Goal: Task Accomplishment & Management: Complete application form

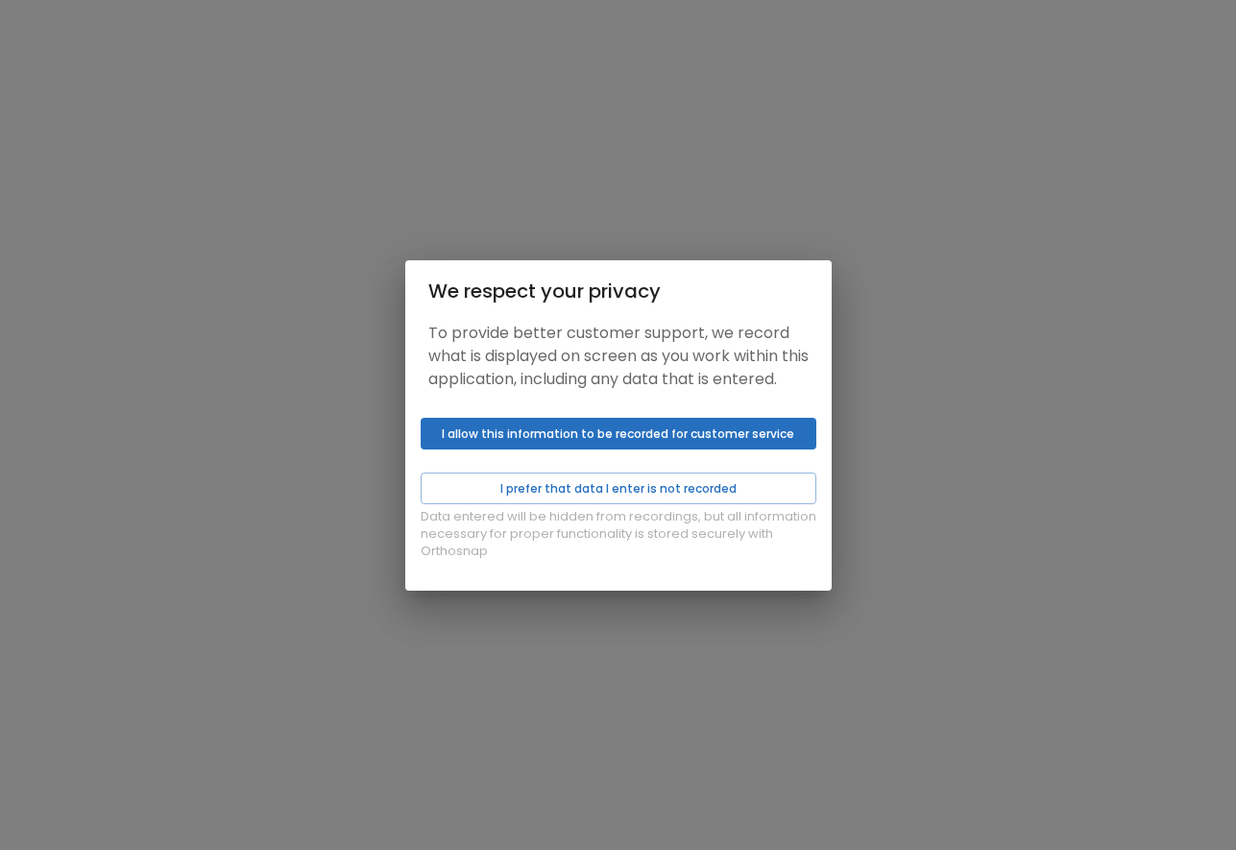
click at [601, 444] on button "I allow this information to be recorded for customer service" at bounding box center [619, 434] width 396 height 32
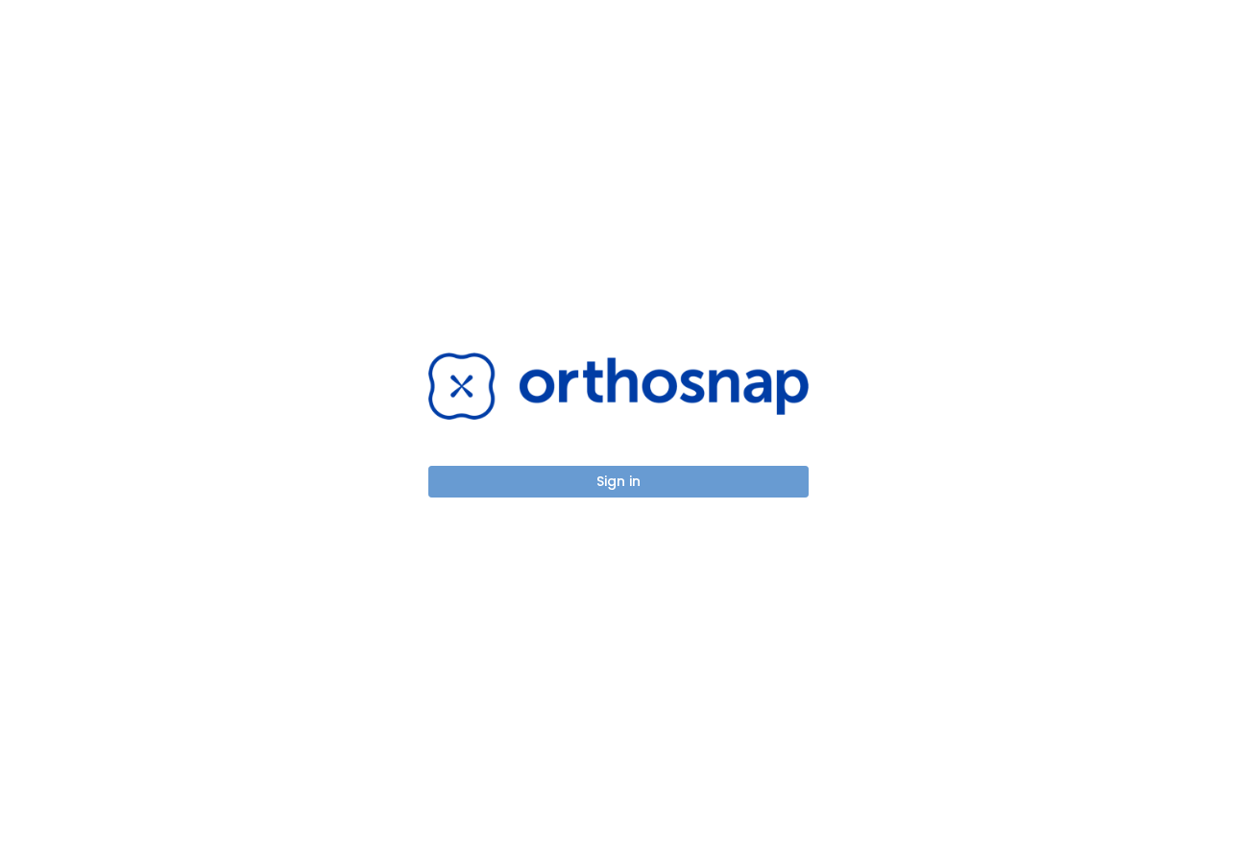
click at [609, 485] on button "Sign in" at bounding box center [618, 482] width 380 height 32
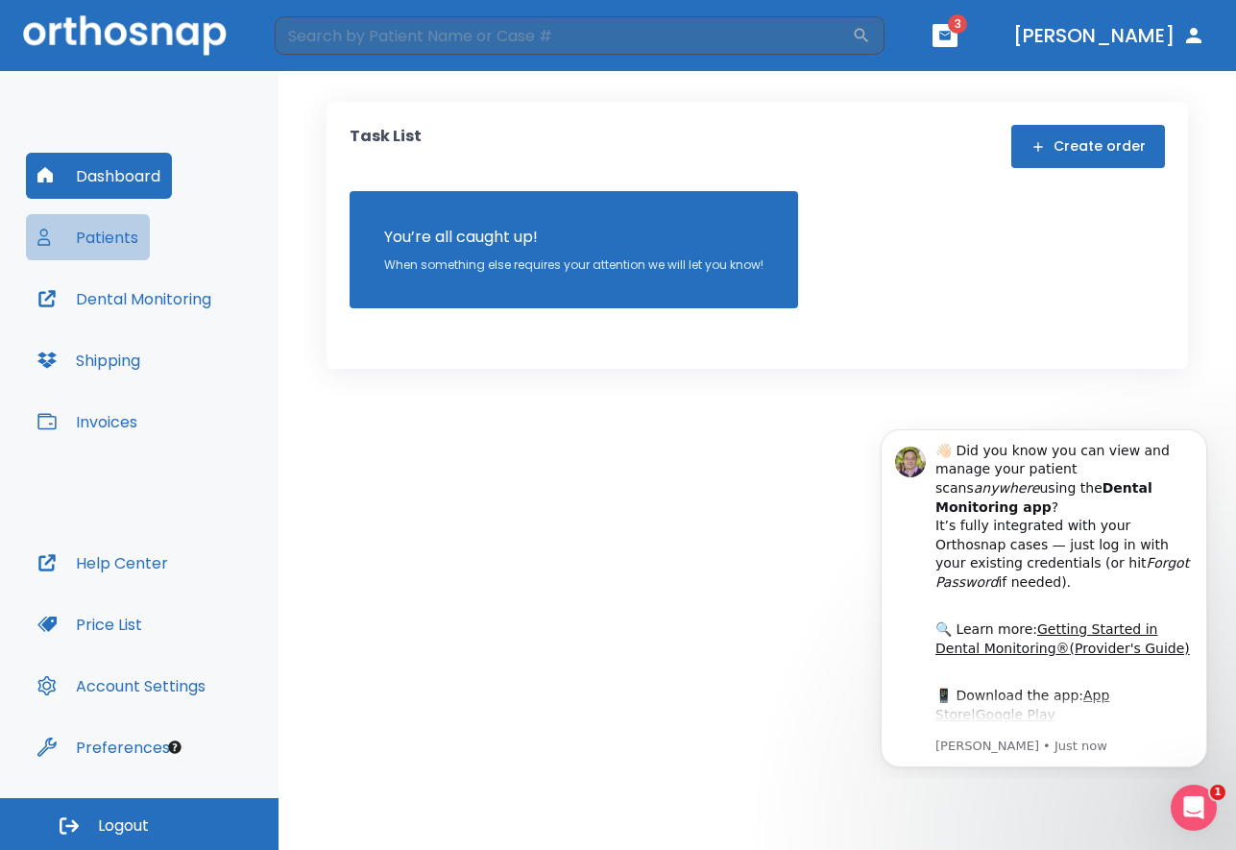
click at [105, 236] on button "Patients" at bounding box center [88, 237] width 124 height 46
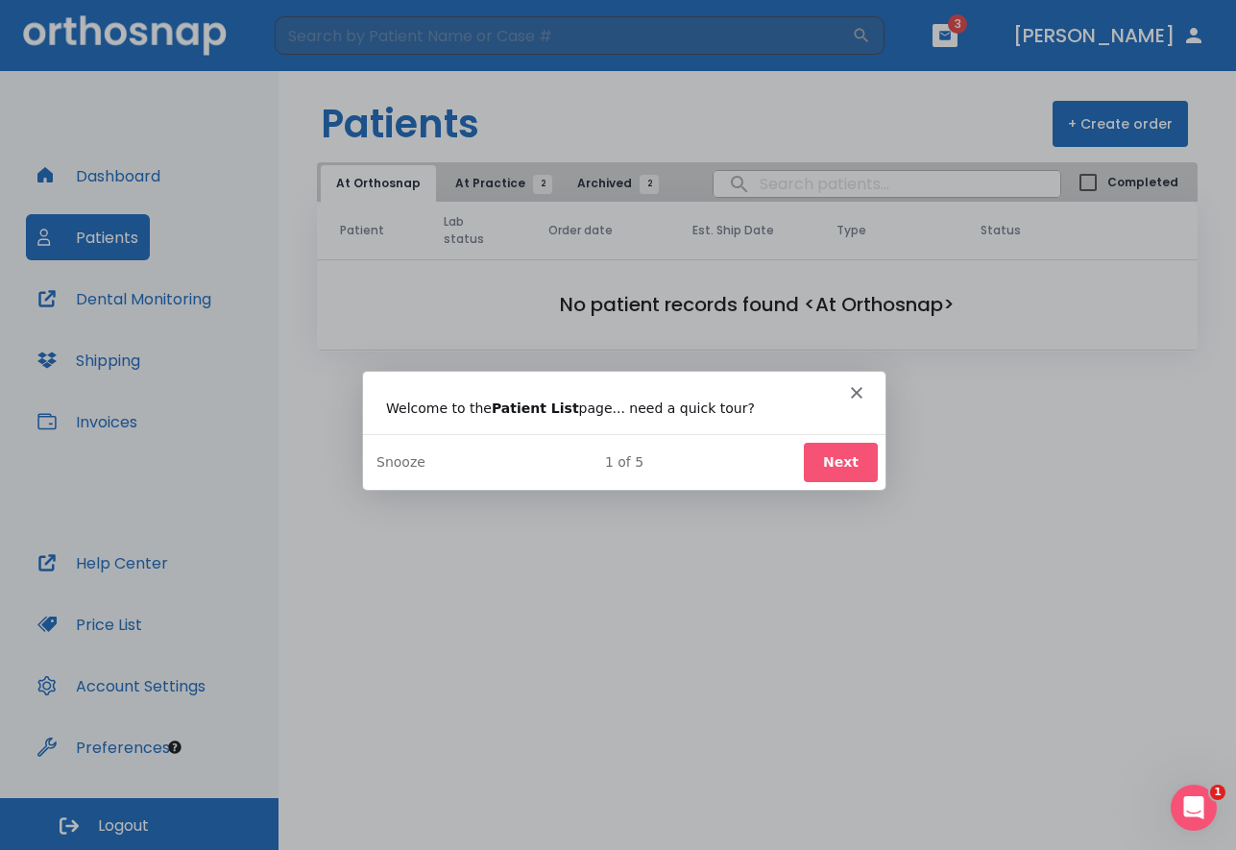
click at [833, 466] on button "Next" at bounding box center [839, 461] width 74 height 39
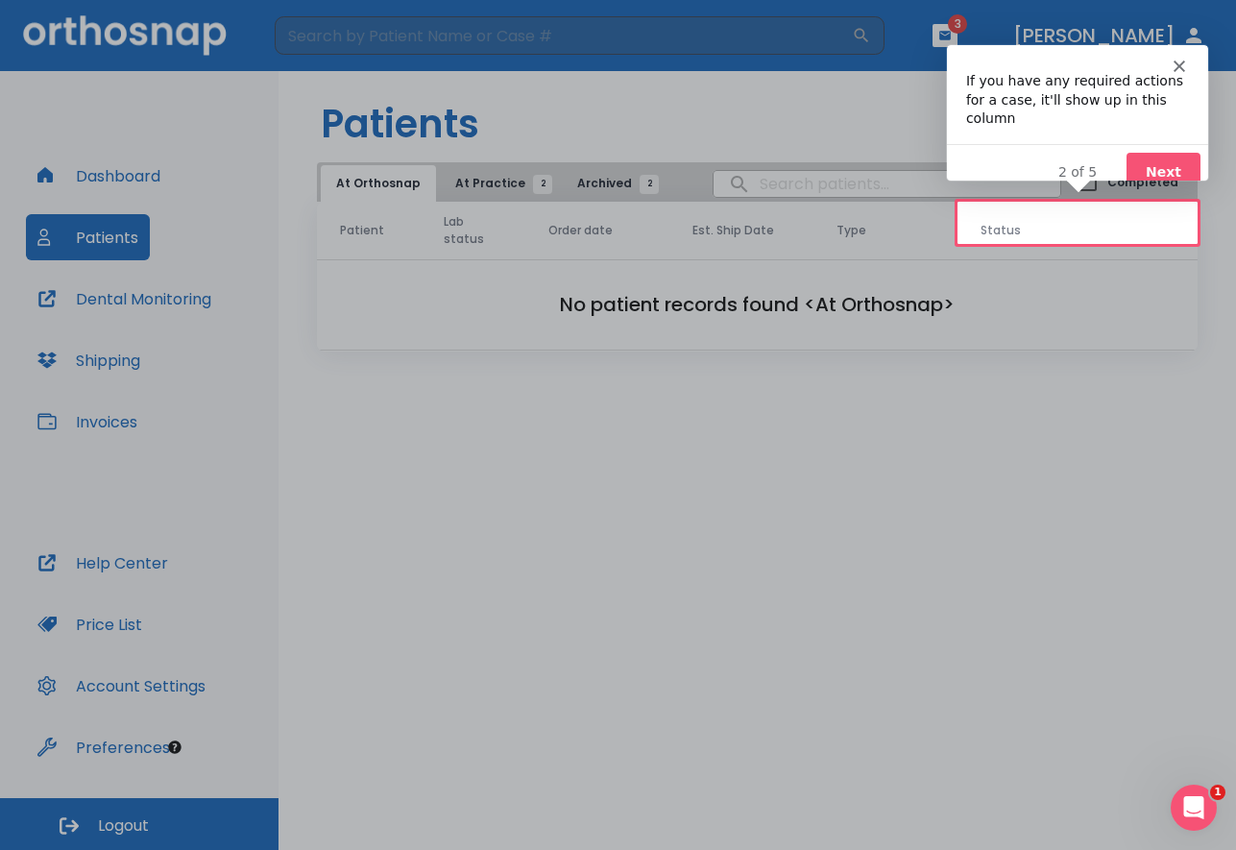
click at [1154, 152] on button "Next" at bounding box center [1162, 170] width 74 height 39
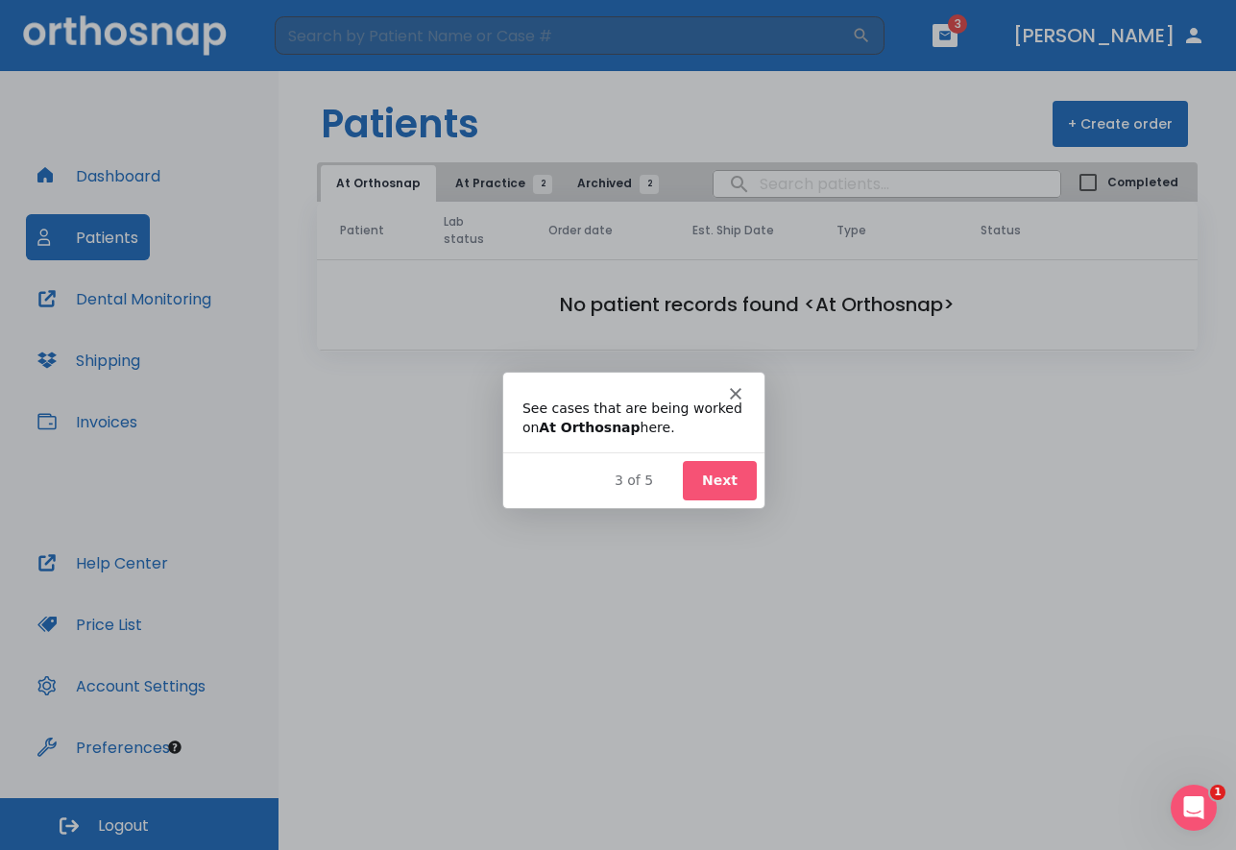
click at [722, 480] on button "Next" at bounding box center [718, 478] width 74 height 39
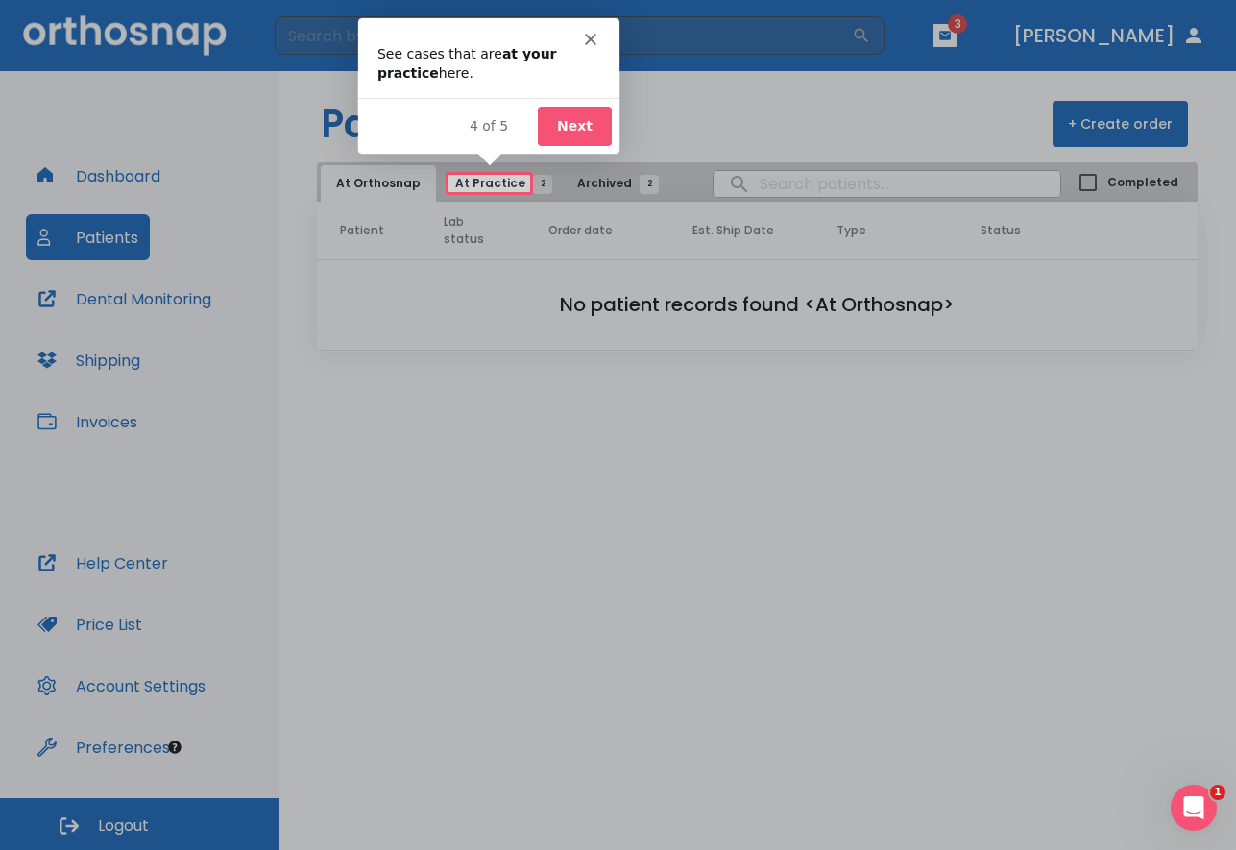
click at [584, 130] on button "Next" at bounding box center [574, 124] width 74 height 39
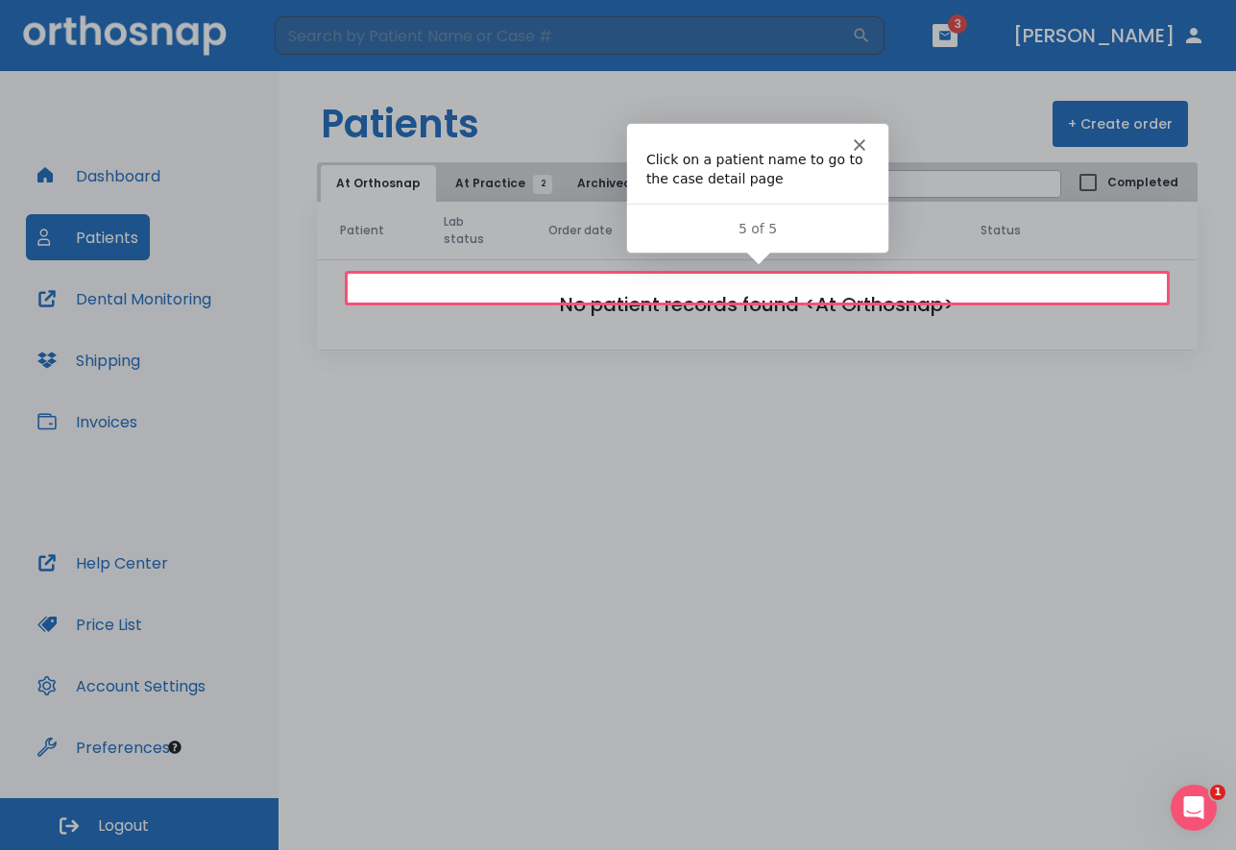
click at [861, 137] on icon "Close" at bounding box center [858, 143] width 12 height 12
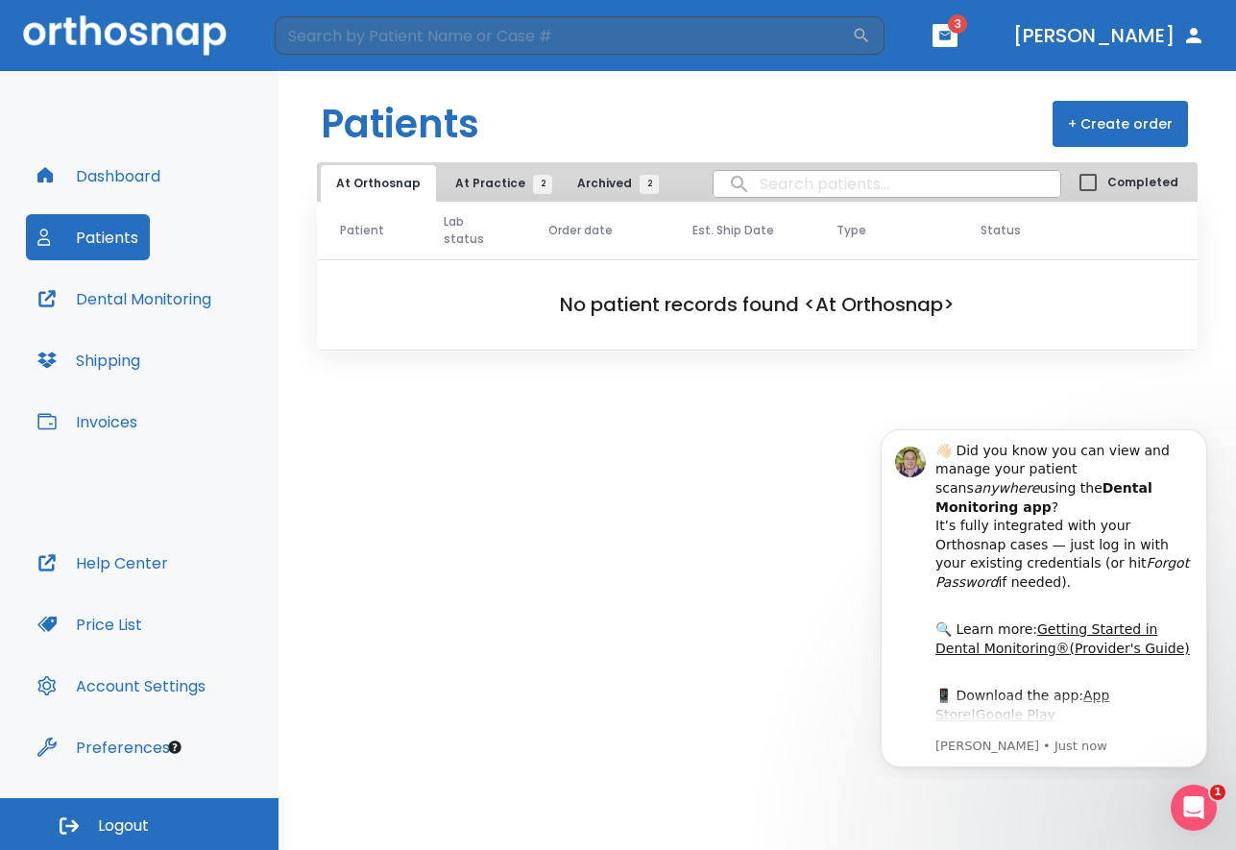
click at [167, 307] on button "Dental Monitoring" at bounding box center [124, 299] width 197 height 46
click at [469, 191] on span "At Practice 2" at bounding box center [498, 183] width 87 height 17
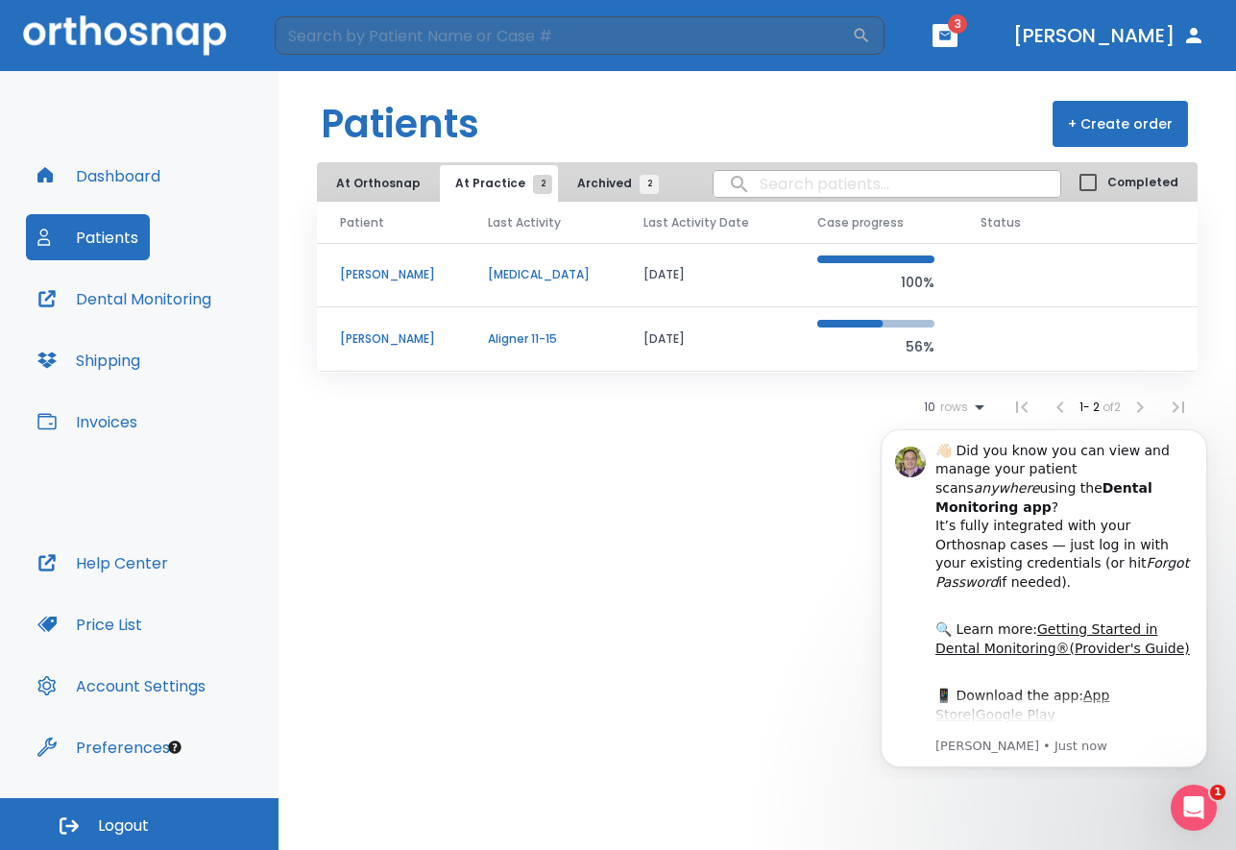
click at [374, 341] on p "[PERSON_NAME]" at bounding box center [391, 338] width 102 height 17
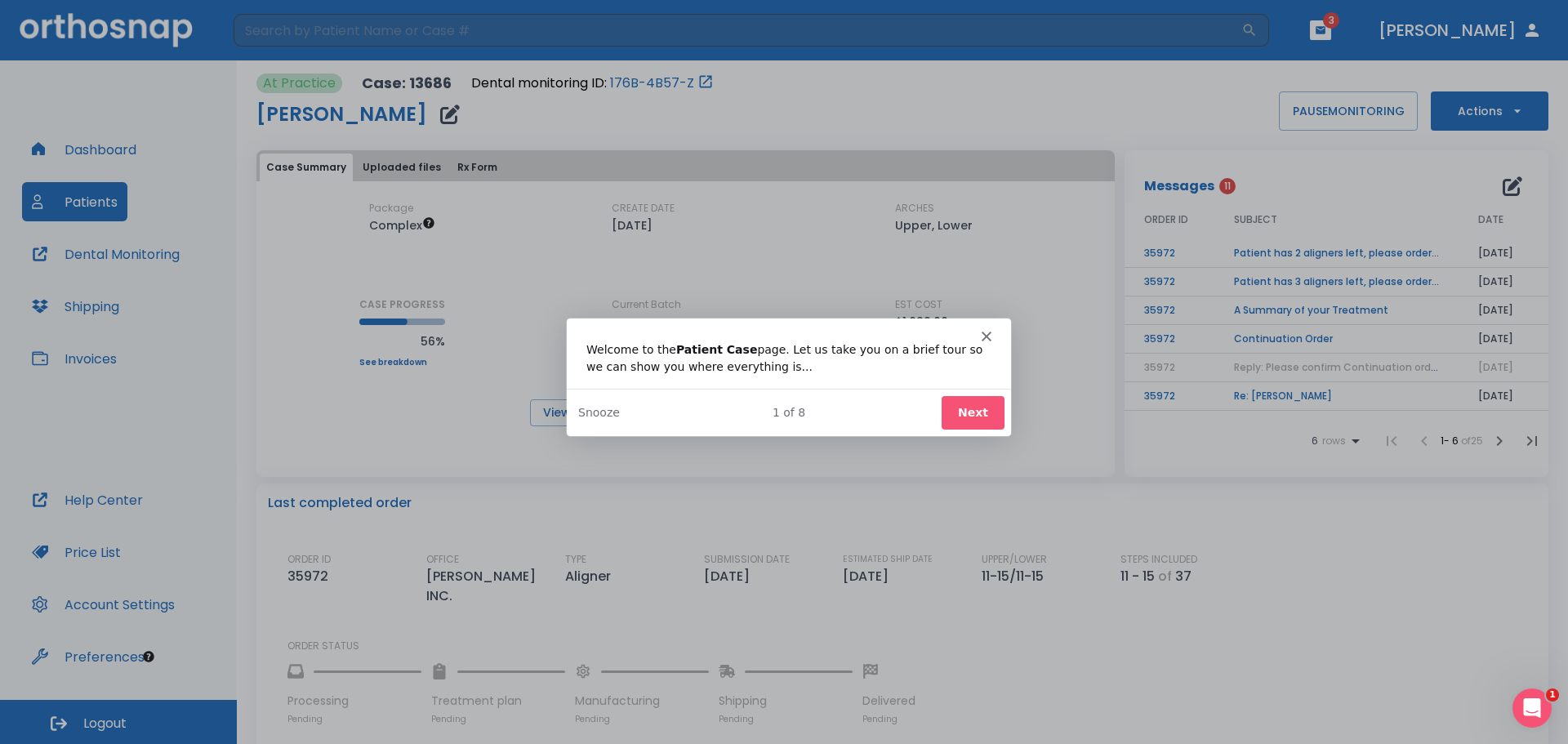
click at [962, 408] on button "Next" at bounding box center [972, 411] width 63 height 33
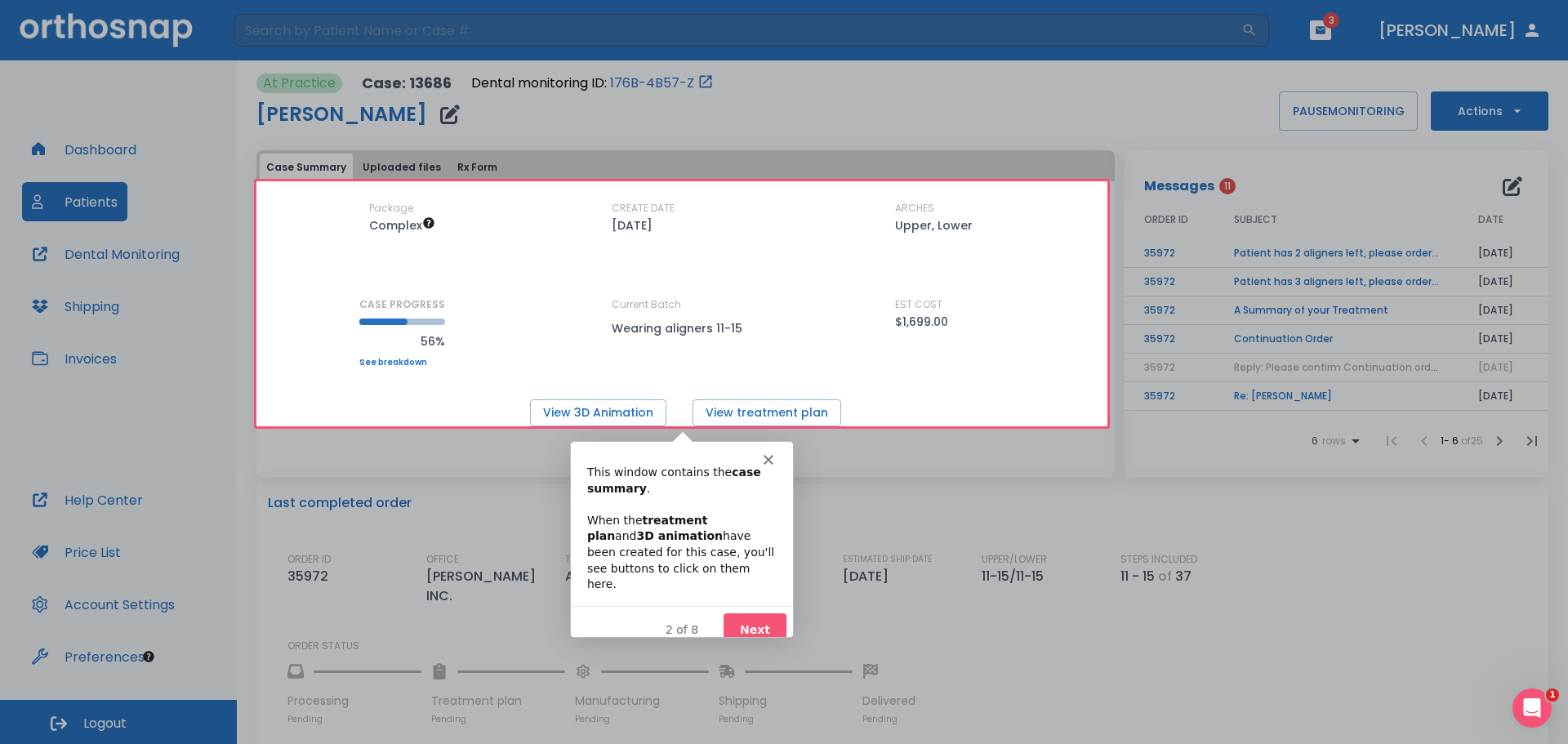
click at [750, 612] on button "Next" at bounding box center [754, 628] width 63 height 33
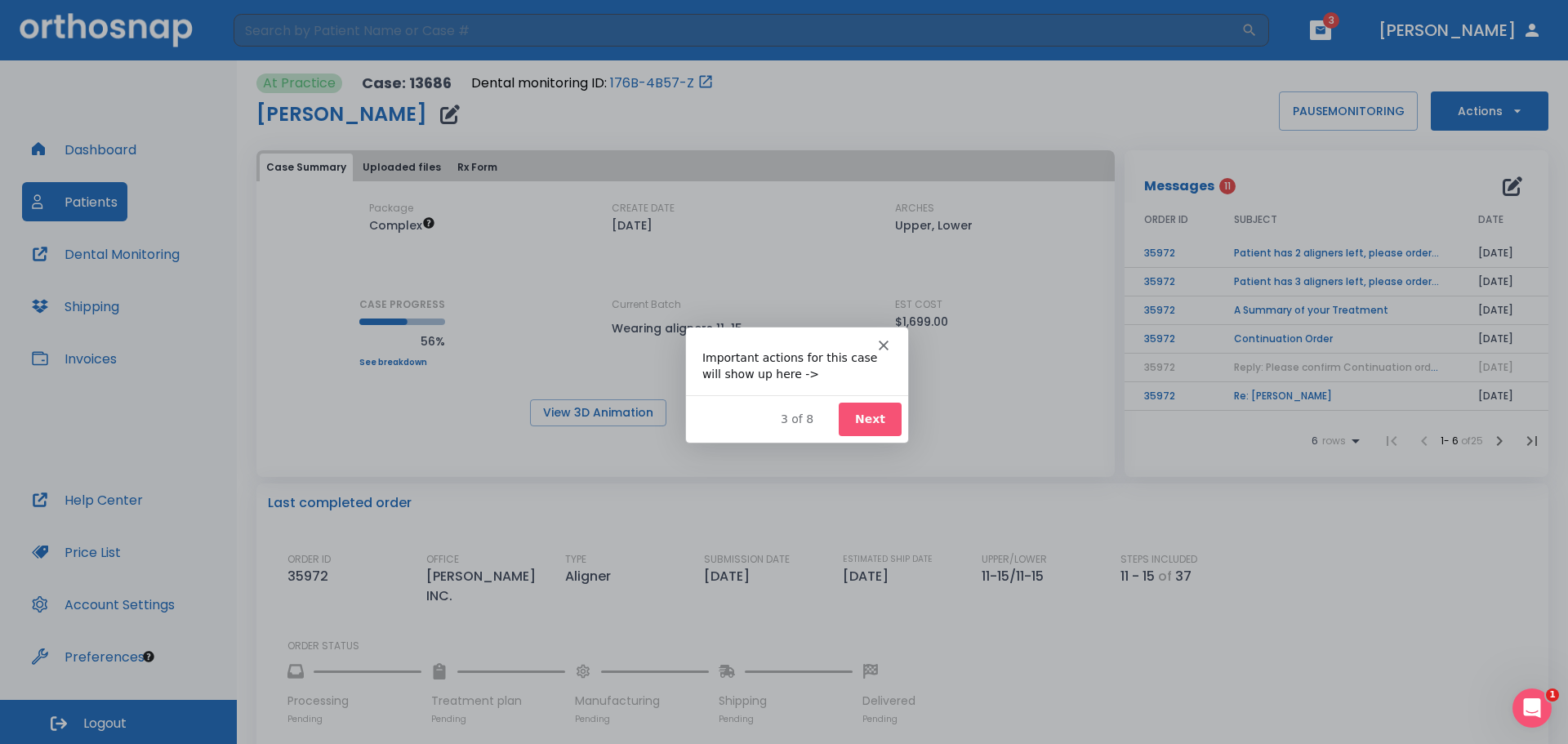
click at [875, 414] on button "Next" at bounding box center [870, 417] width 63 height 33
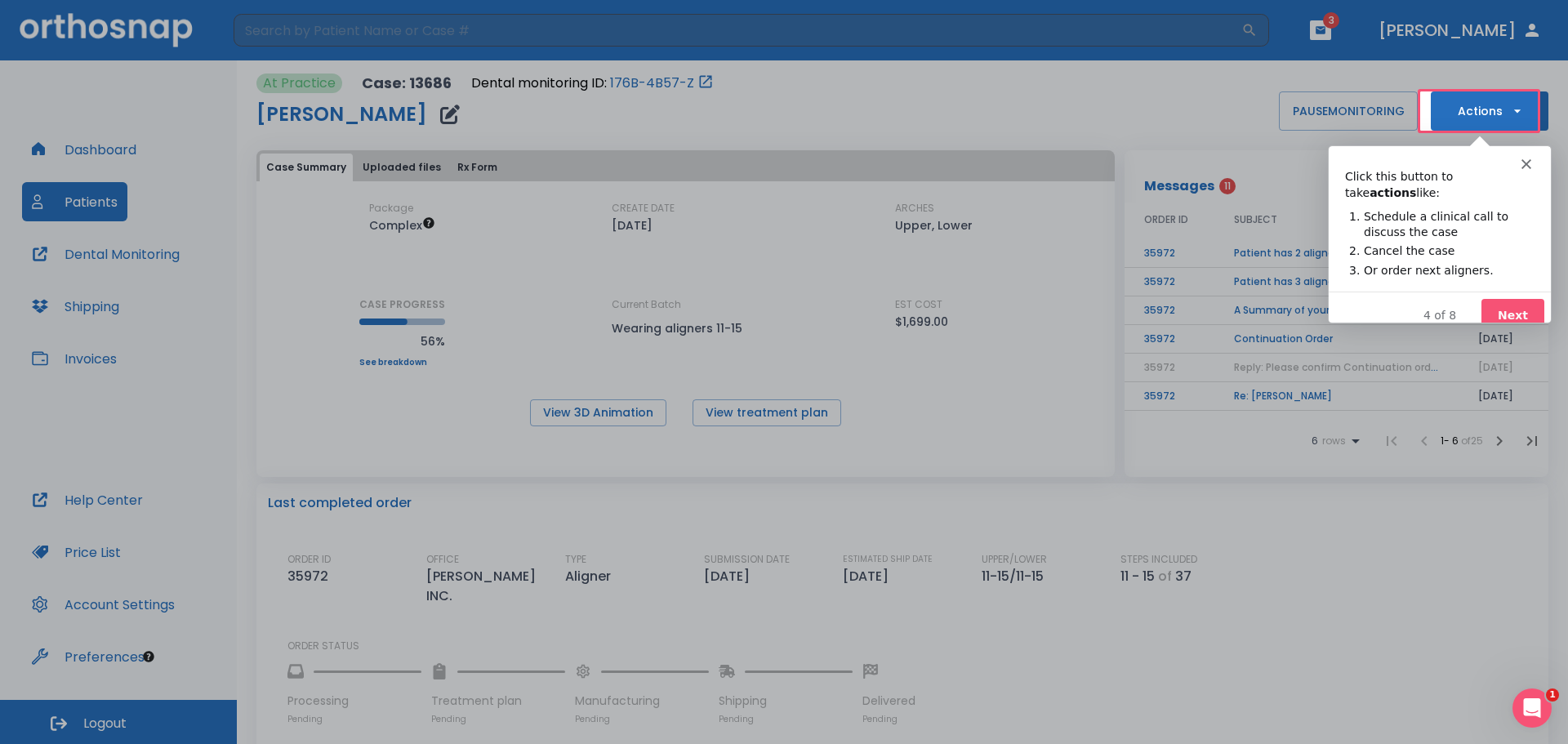
click at [1051, 298] on button "Next" at bounding box center [1513, 314] width 63 height 33
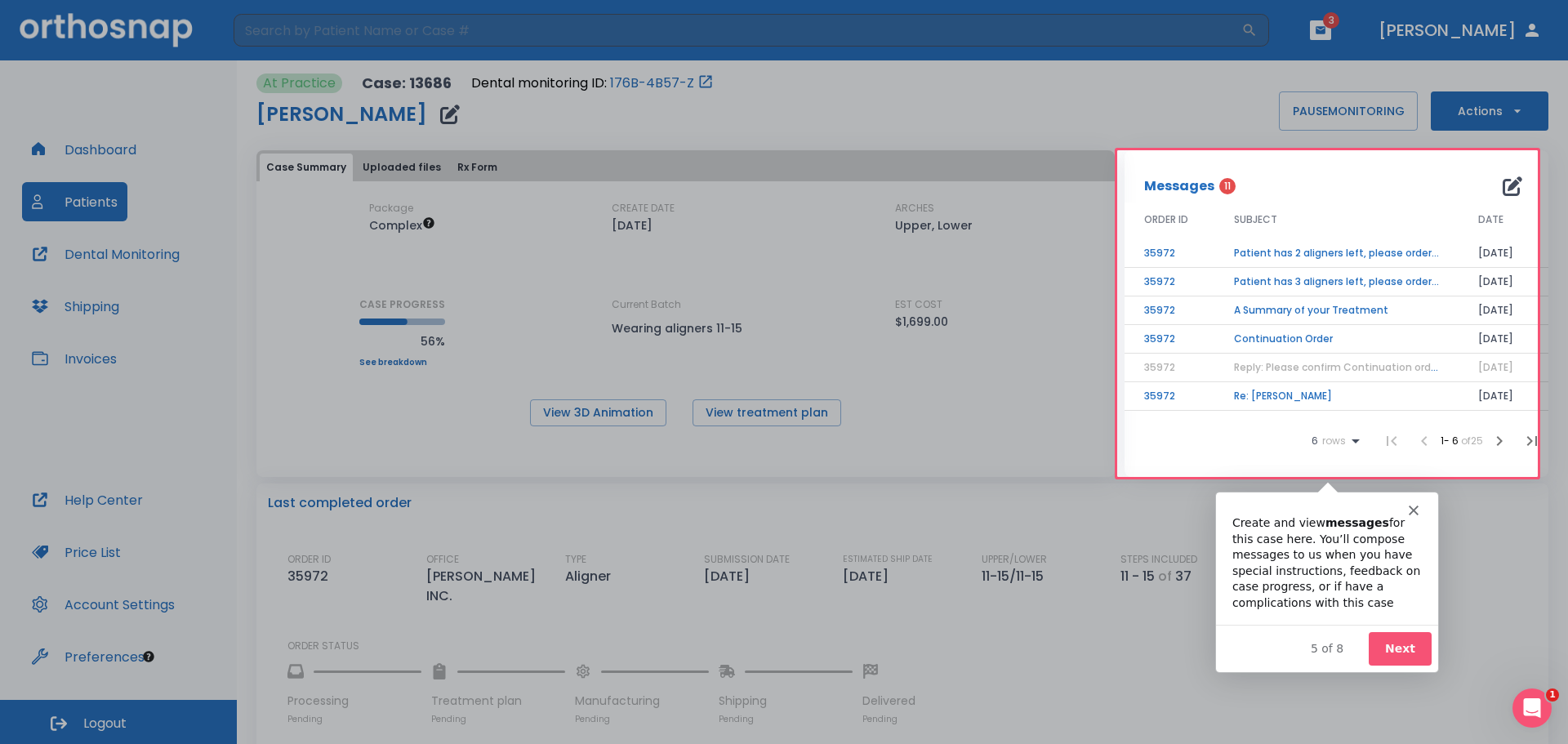
click at [1051, 650] on button "Next" at bounding box center [1400, 647] width 63 height 33
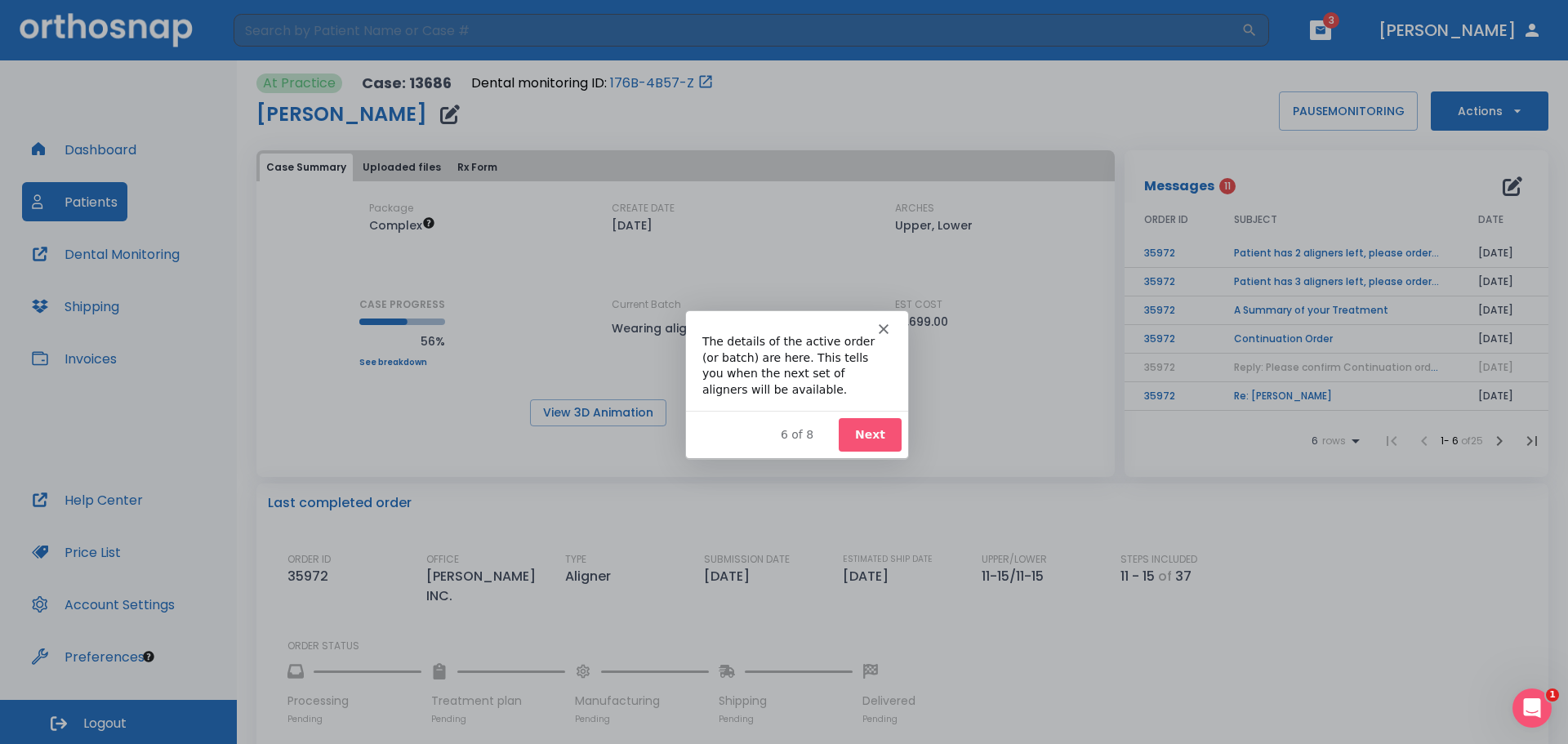
click at [892, 440] on button "Next" at bounding box center [870, 434] width 63 height 33
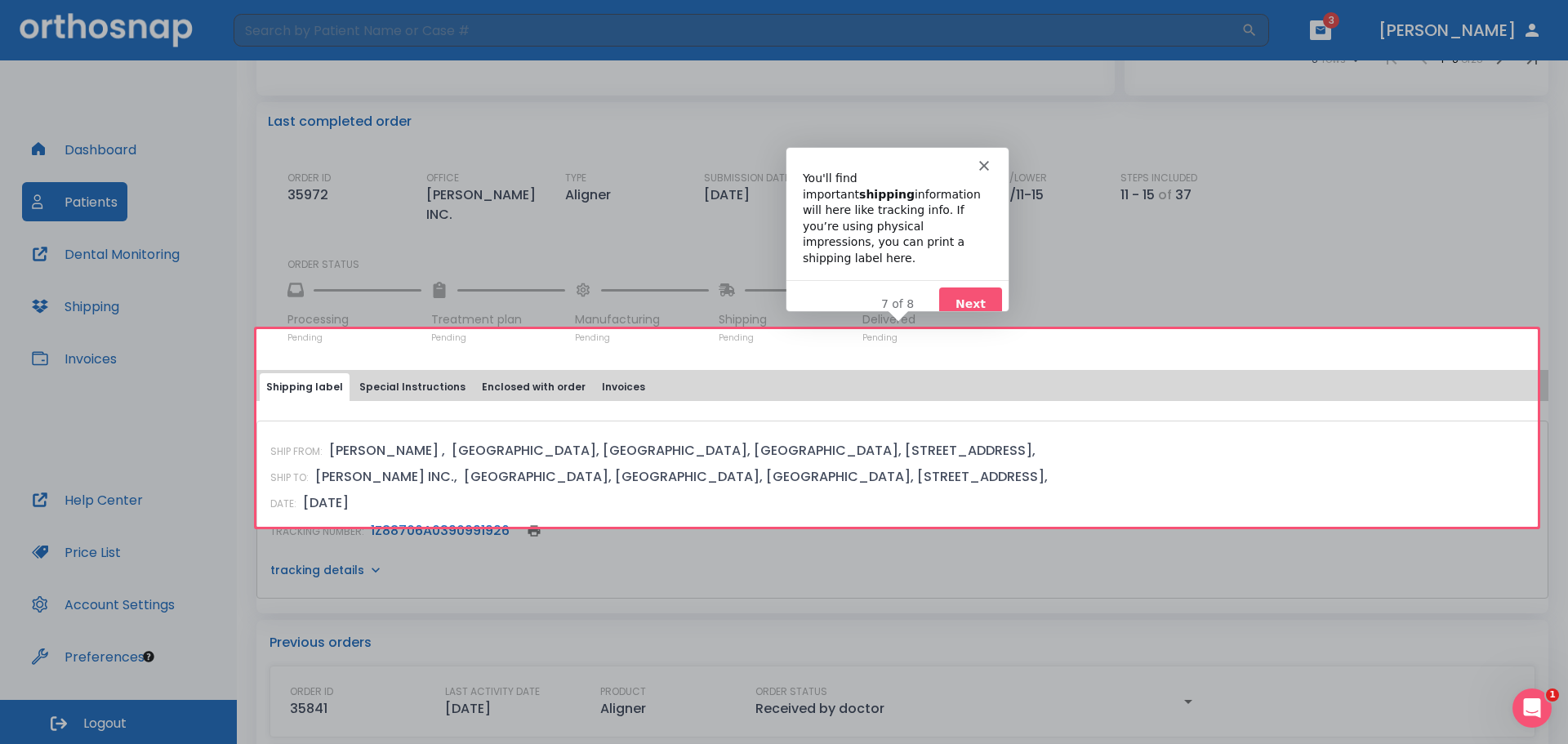
scroll to position [459, 0]
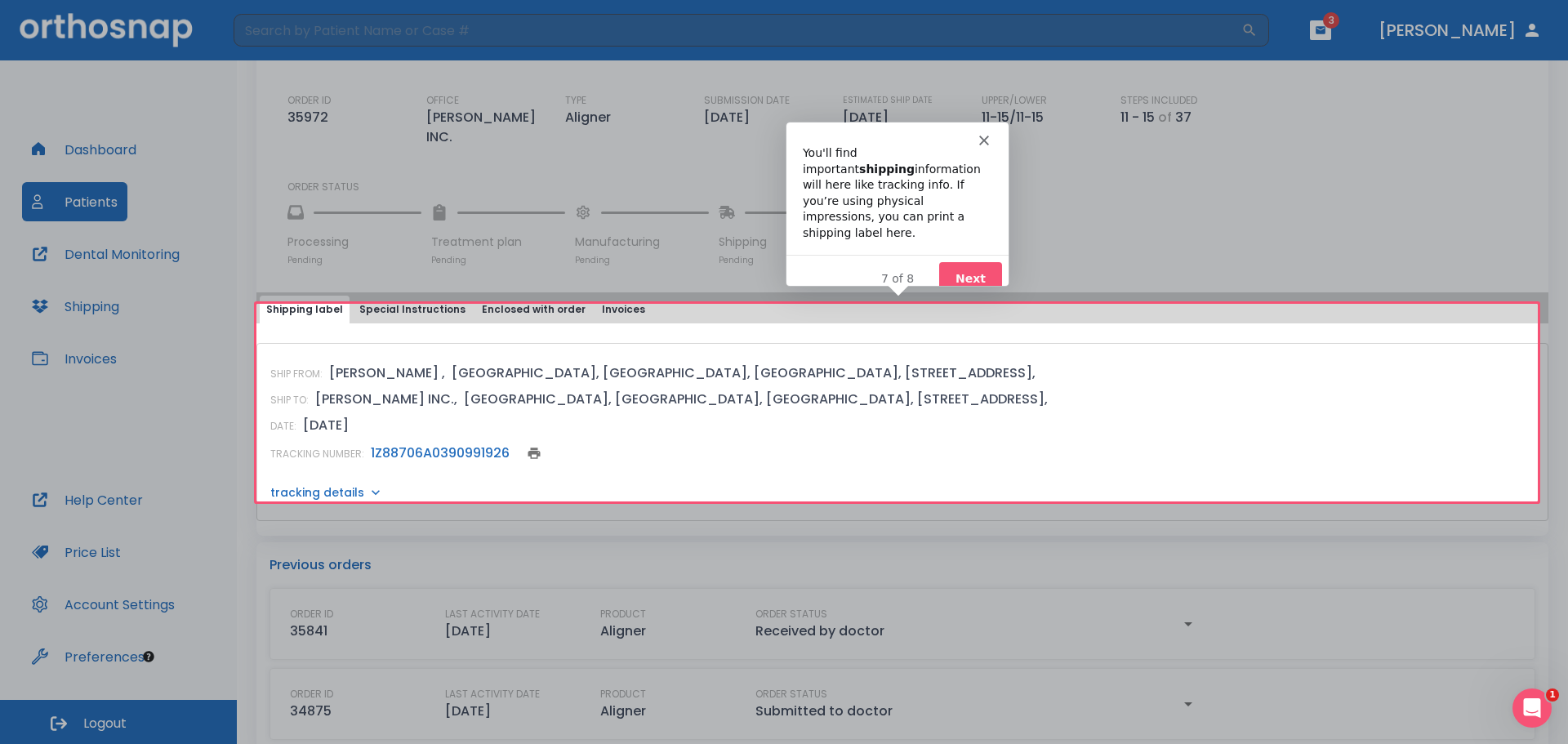
click at [977, 260] on button "Next" at bounding box center [969, 276] width 63 height 33
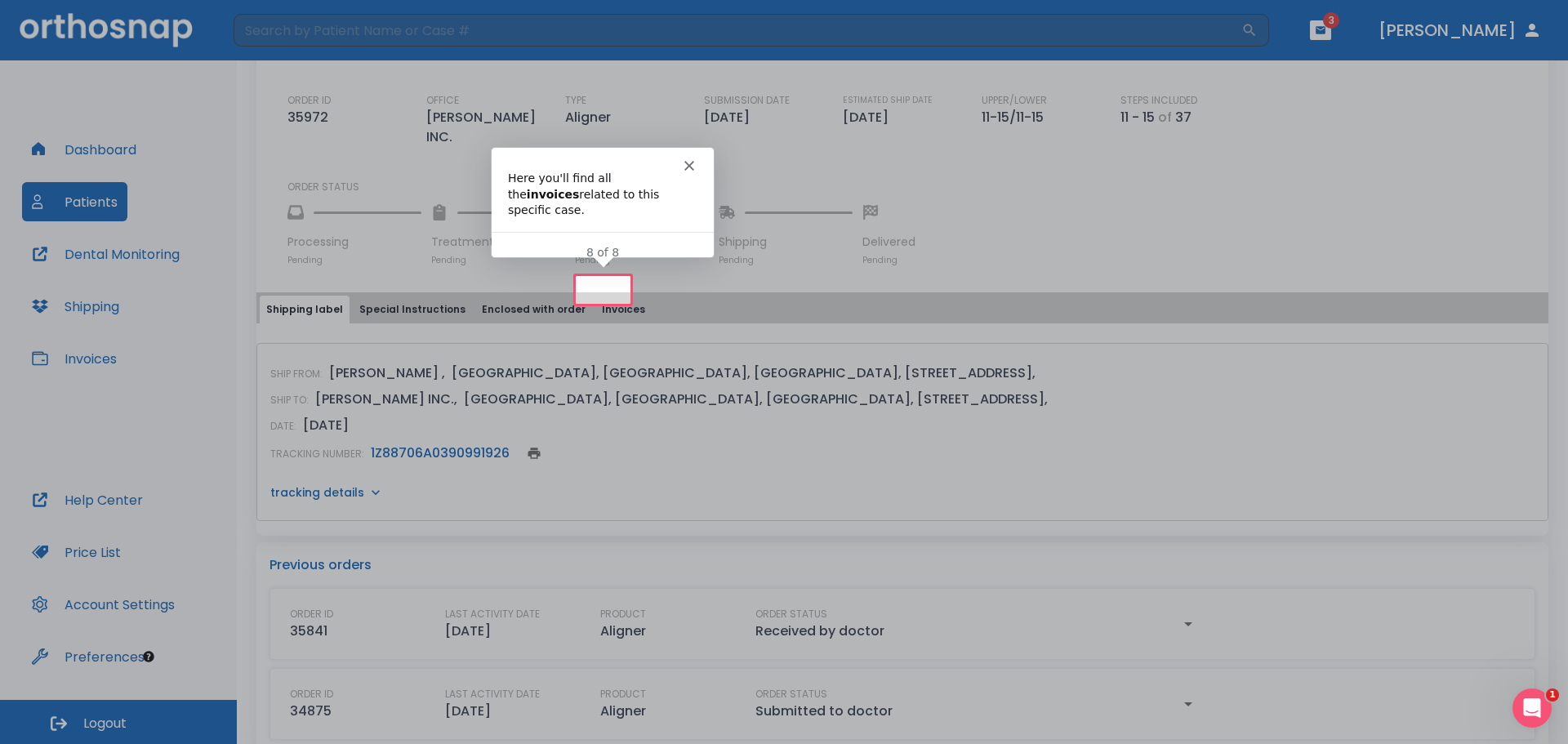
scroll to position [0, 0]
click at [690, 162] on polygon "Close" at bounding box center [689, 165] width 10 height 10
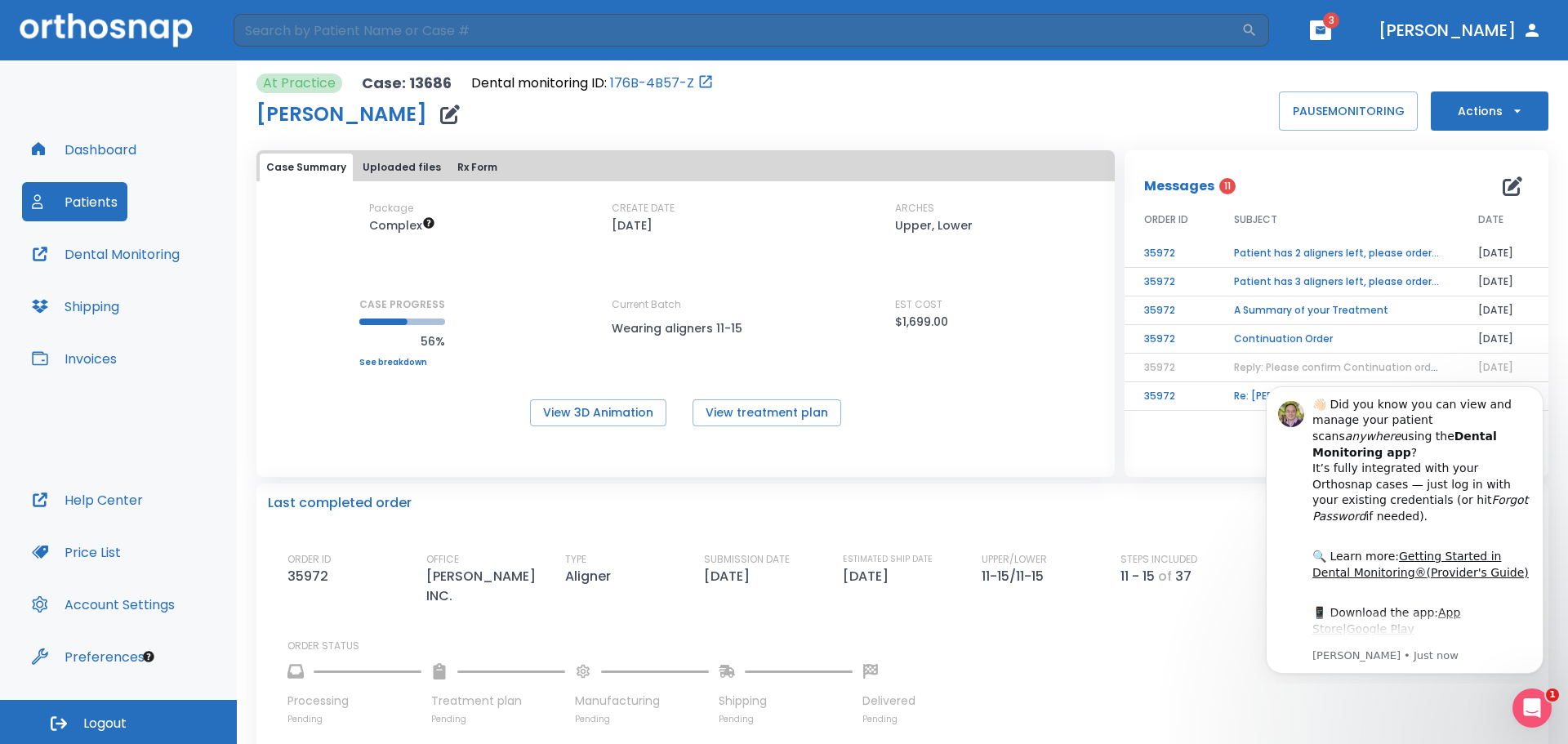
click at [1051, 258] on td "Patient has 2 aligners left, please order next set!" at bounding box center [1337, 253] width 244 height 29
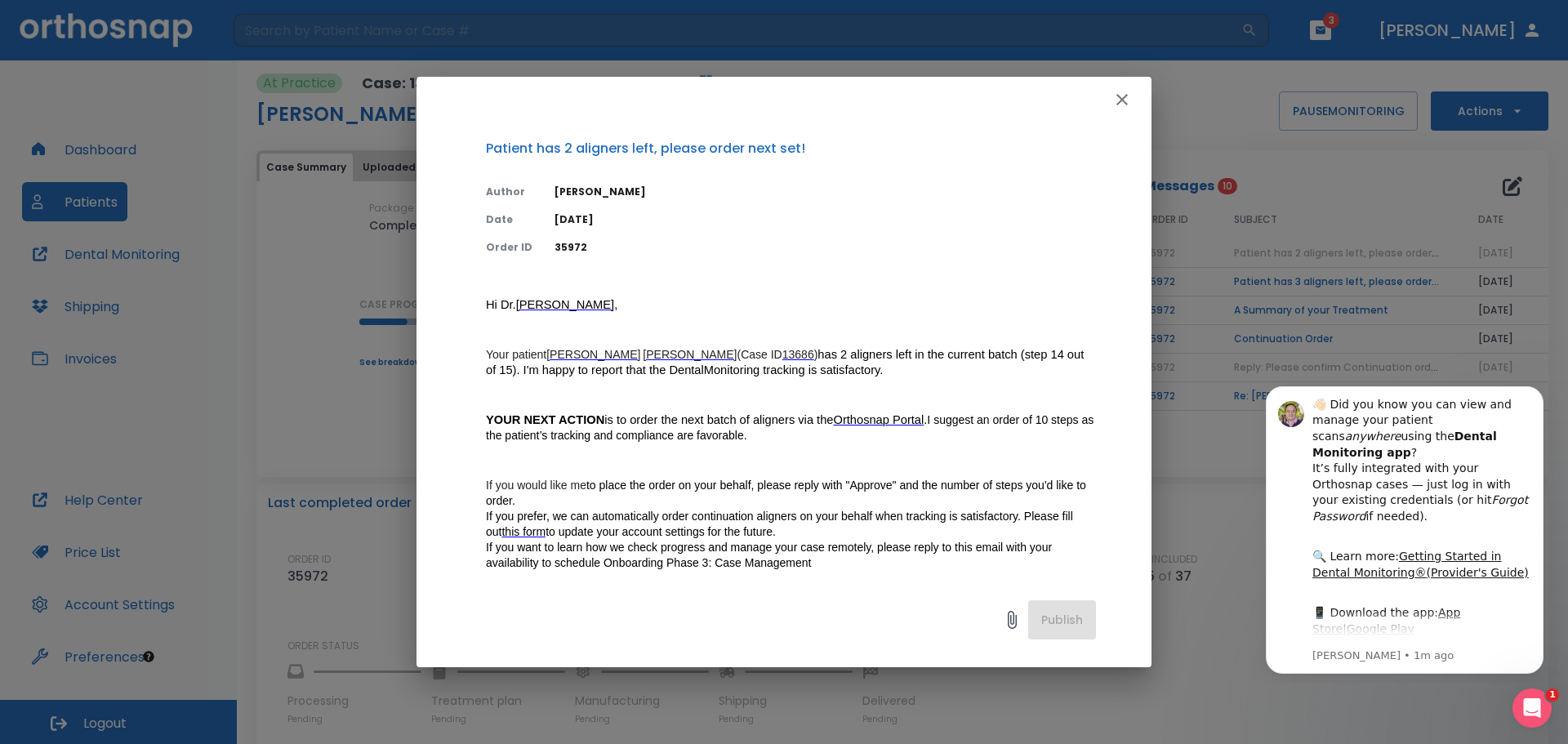
click at [1051, 104] on icon "button" at bounding box center [1122, 99] width 20 height 20
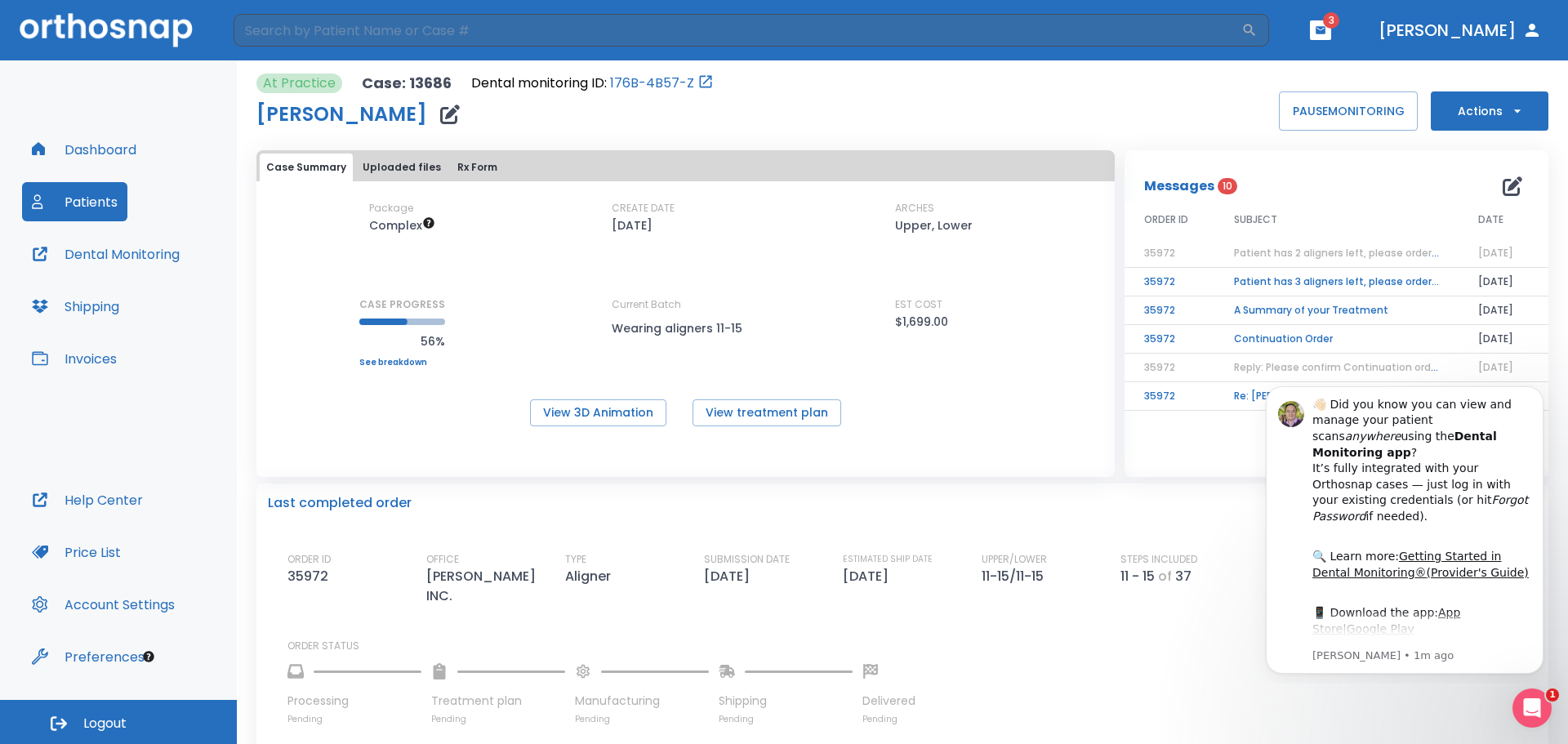
click at [1051, 113] on button "Actions" at bounding box center [1490, 111] width 117 height 39
click at [1051, 236] on p "Order Next Aligners" at bounding box center [1480, 239] width 92 height 14
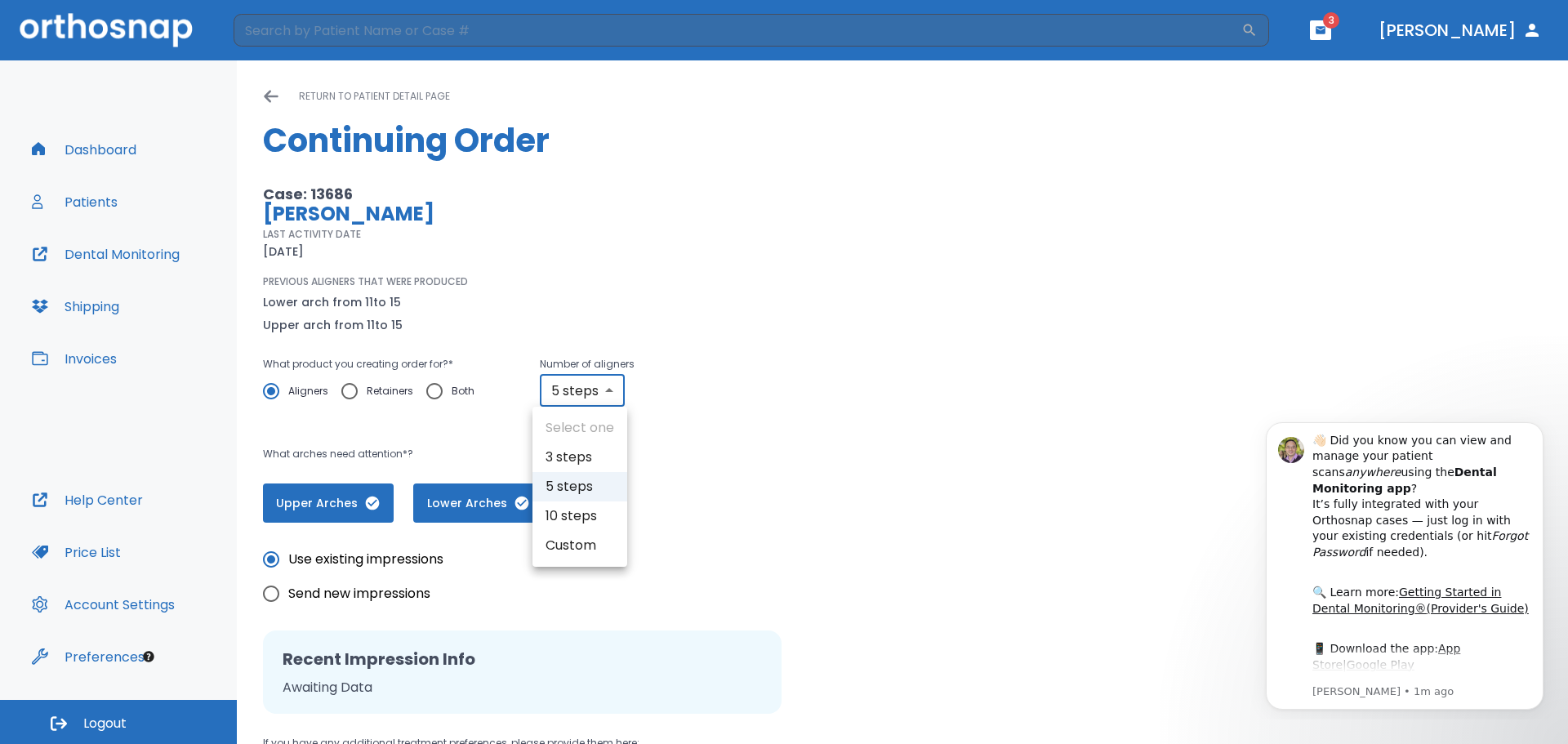
click at [607, 382] on body "​ 3 [PERSON_NAME] Dashboard Patients Dental Monitoring Shipping Invoices Help C…" at bounding box center [784, 372] width 1568 height 744
click at [588, 514] on li "10 steps" at bounding box center [579, 516] width 94 height 30
type input "10"
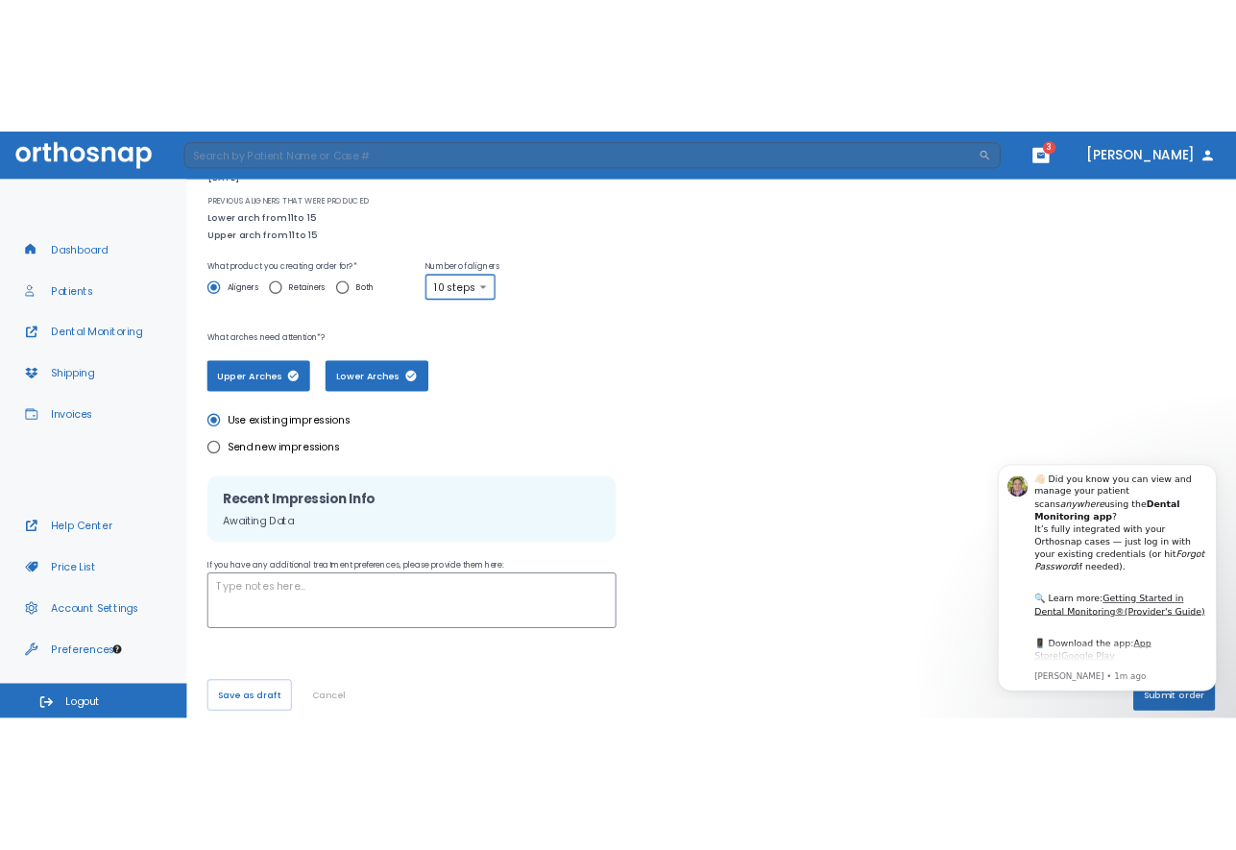
scroll to position [247, 0]
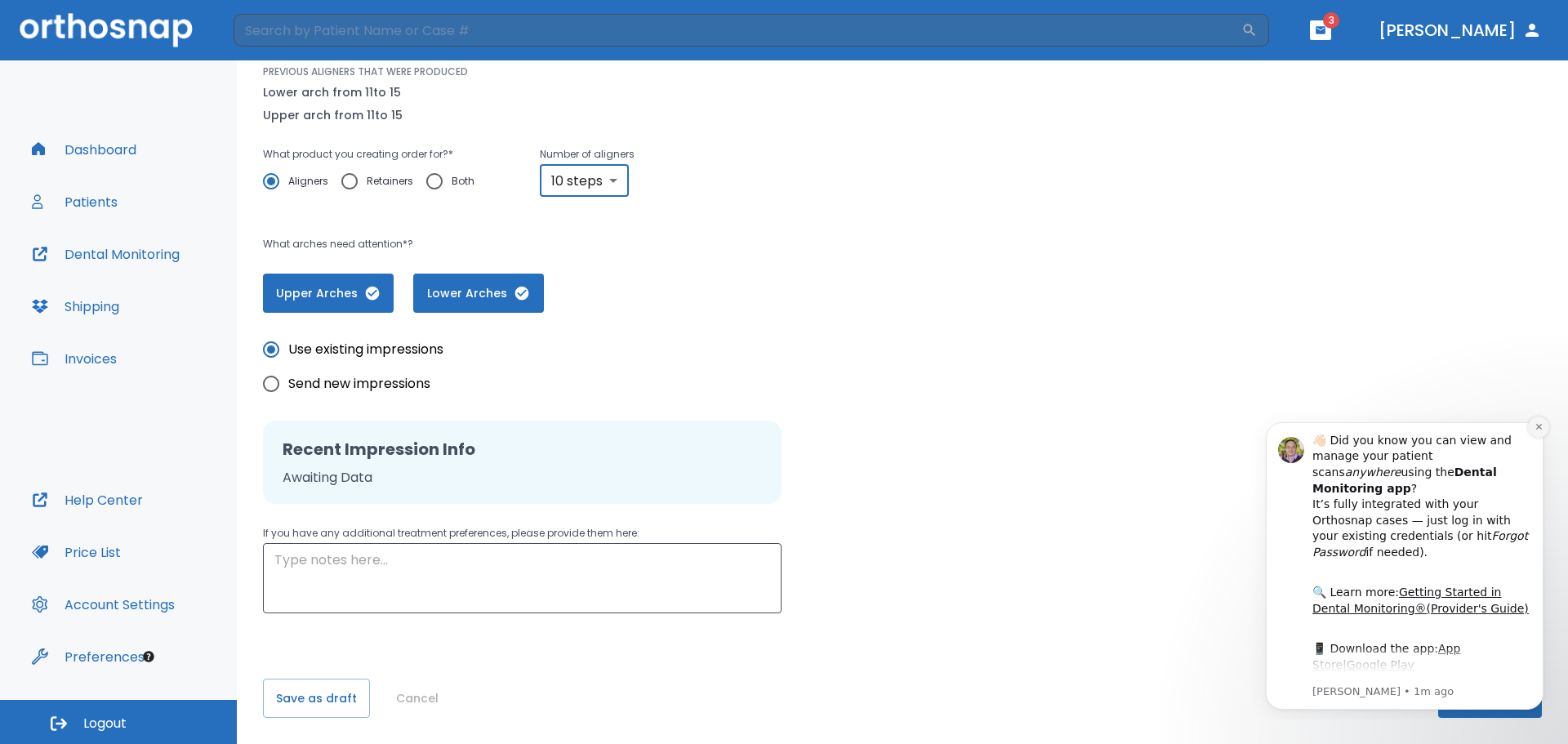
click at [1051, 429] on icon "Dismiss notification" at bounding box center [1539, 426] width 9 height 9
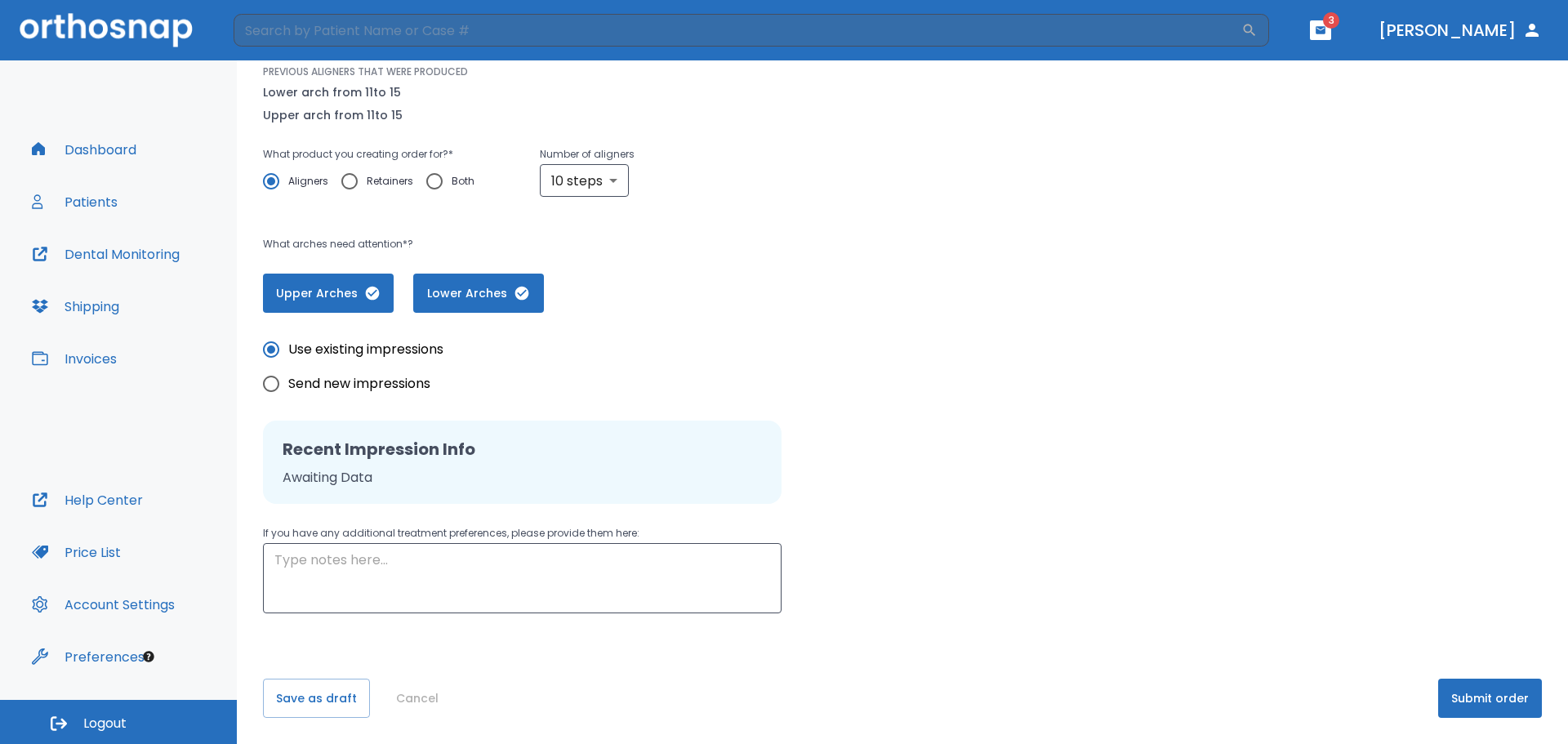
click at [1051, 708] on button "Submit order" at bounding box center [1491, 698] width 104 height 39
